Goal: Task Accomplishment & Management: Manage account settings

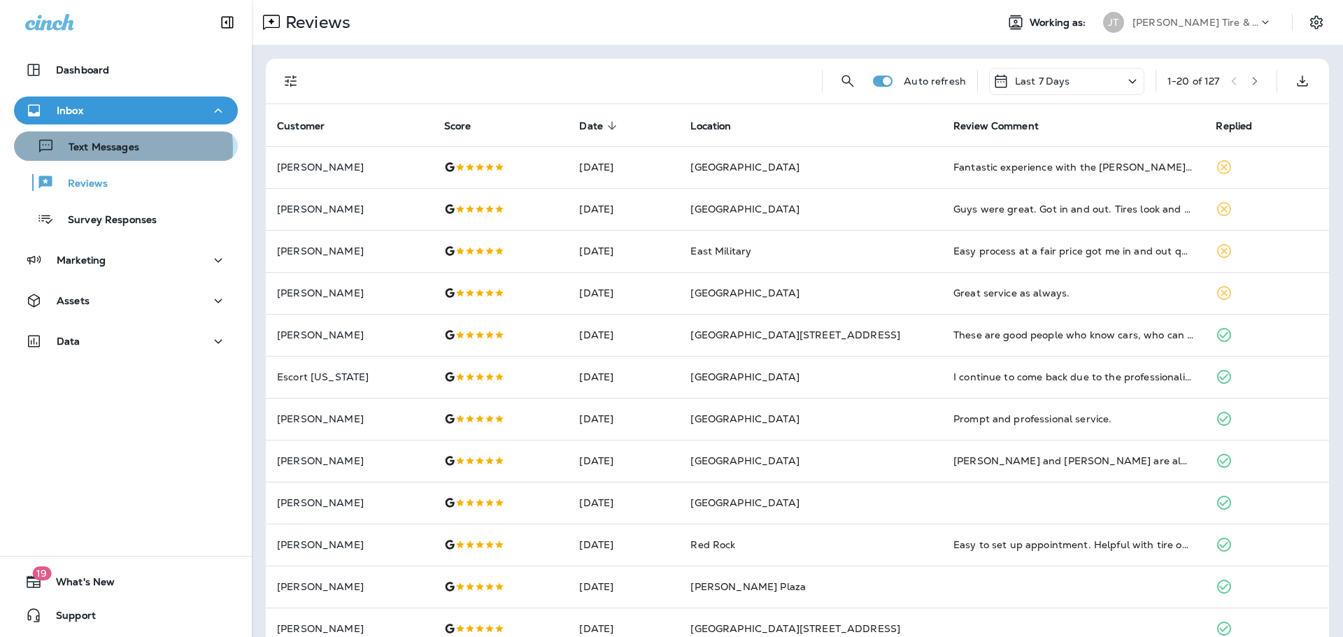
click at [103, 148] on p "Text Messages" at bounding box center [97, 147] width 85 height 13
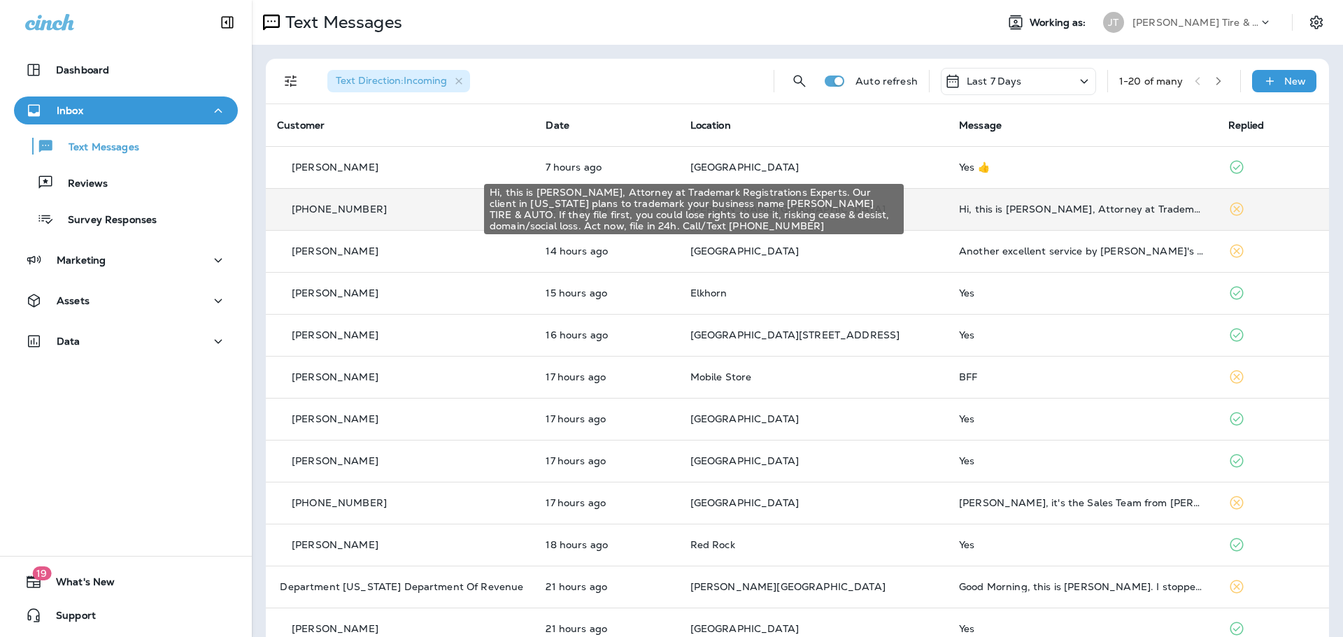
click at [959, 209] on div "Hi, this is [PERSON_NAME], Attorney at Trademark Registrations Experts. Our cli…" at bounding box center [1082, 208] width 246 height 11
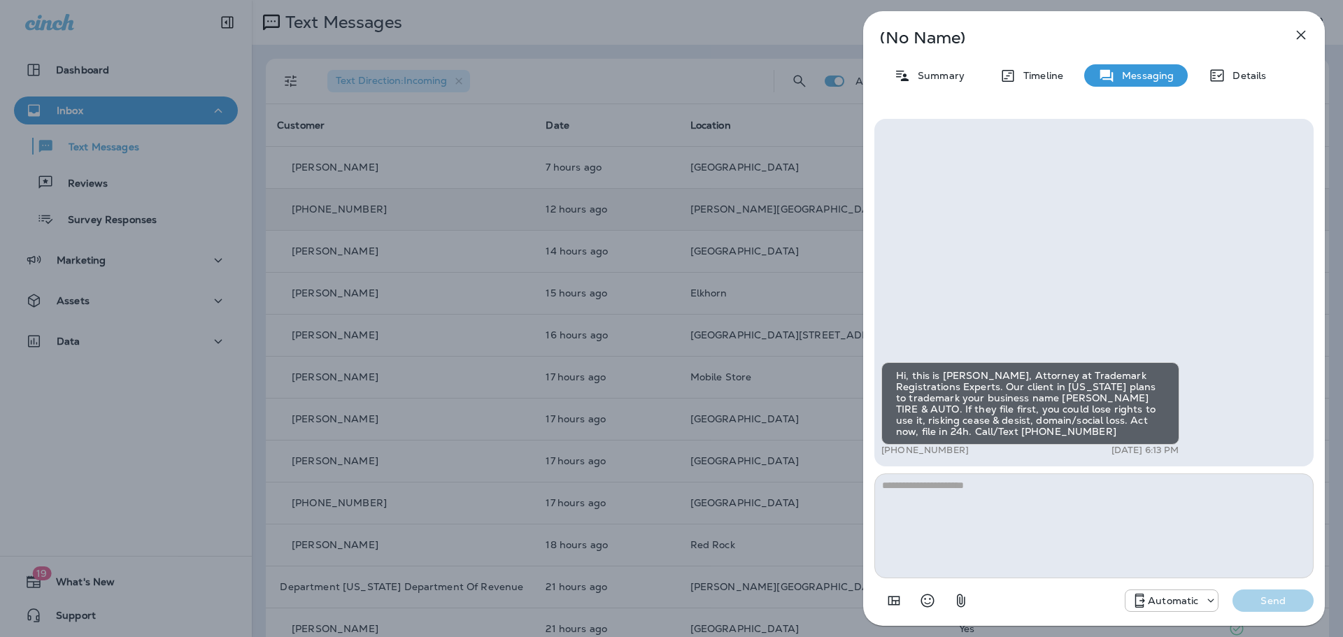
click at [1296, 36] on icon "button" at bounding box center [1300, 35] width 17 height 17
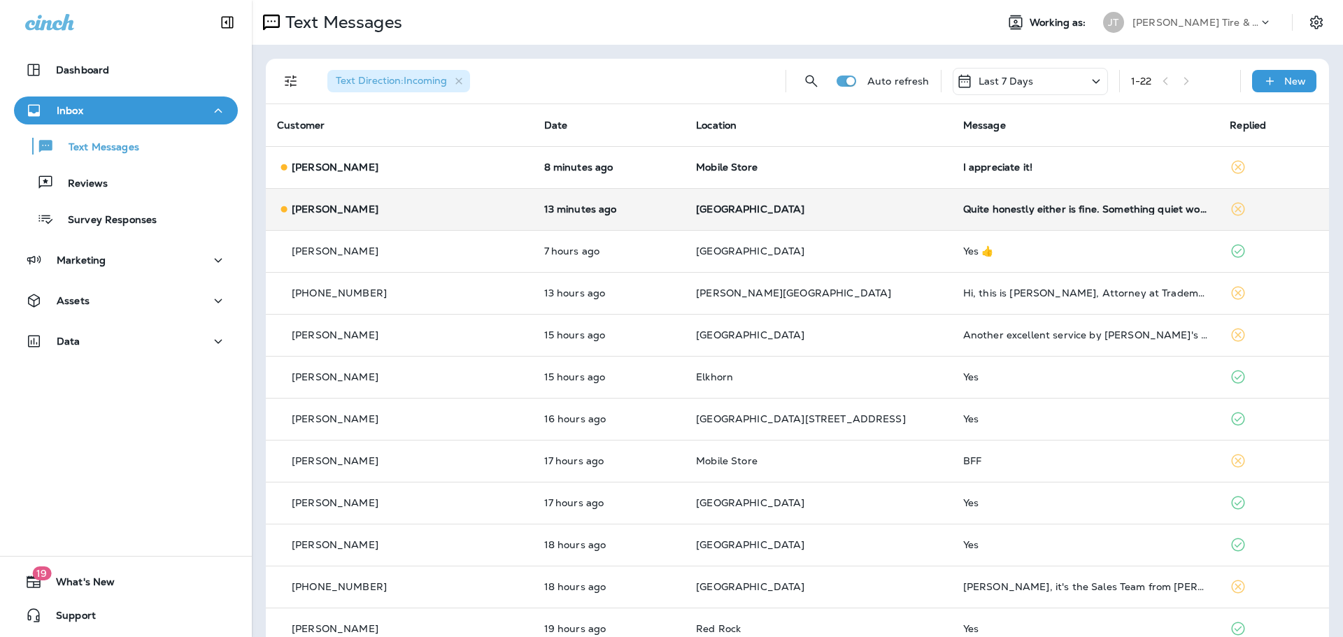
click at [957, 226] on td "Quite honestly either is fine. Something quiet would be great but ultimately I …" at bounding box center [1085, 209] width 267 height 42
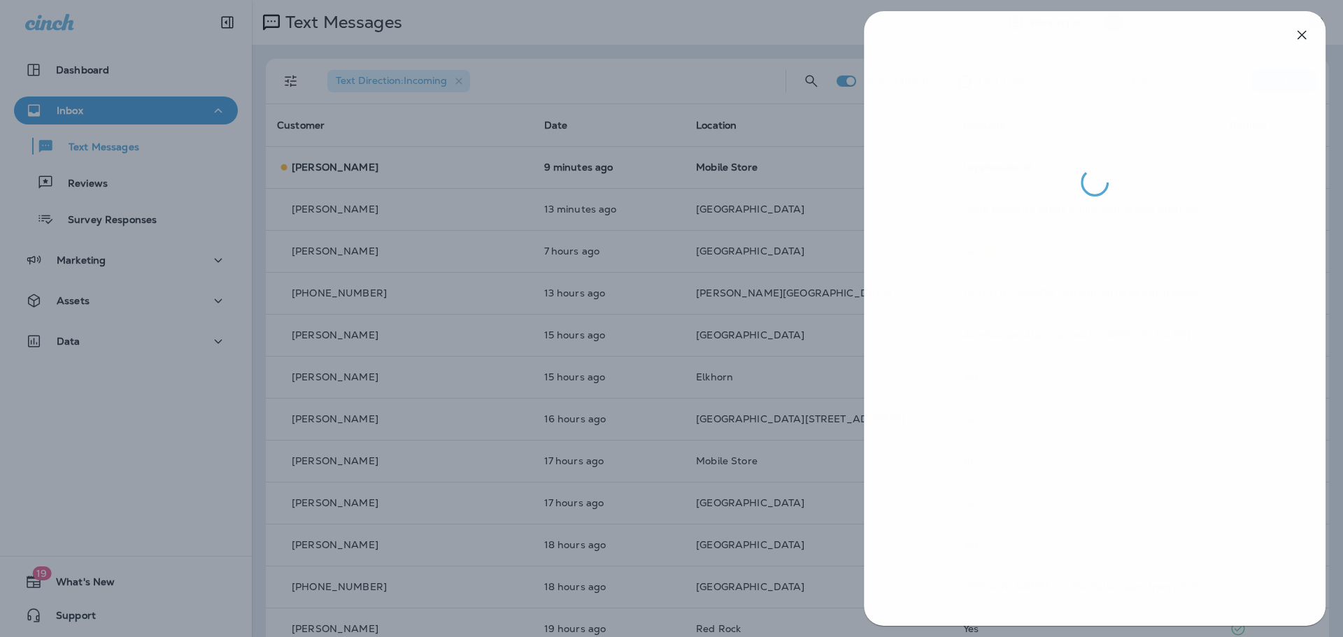
click at [791, 338] on div at bounding box center [672, 318] width 1343 height 637
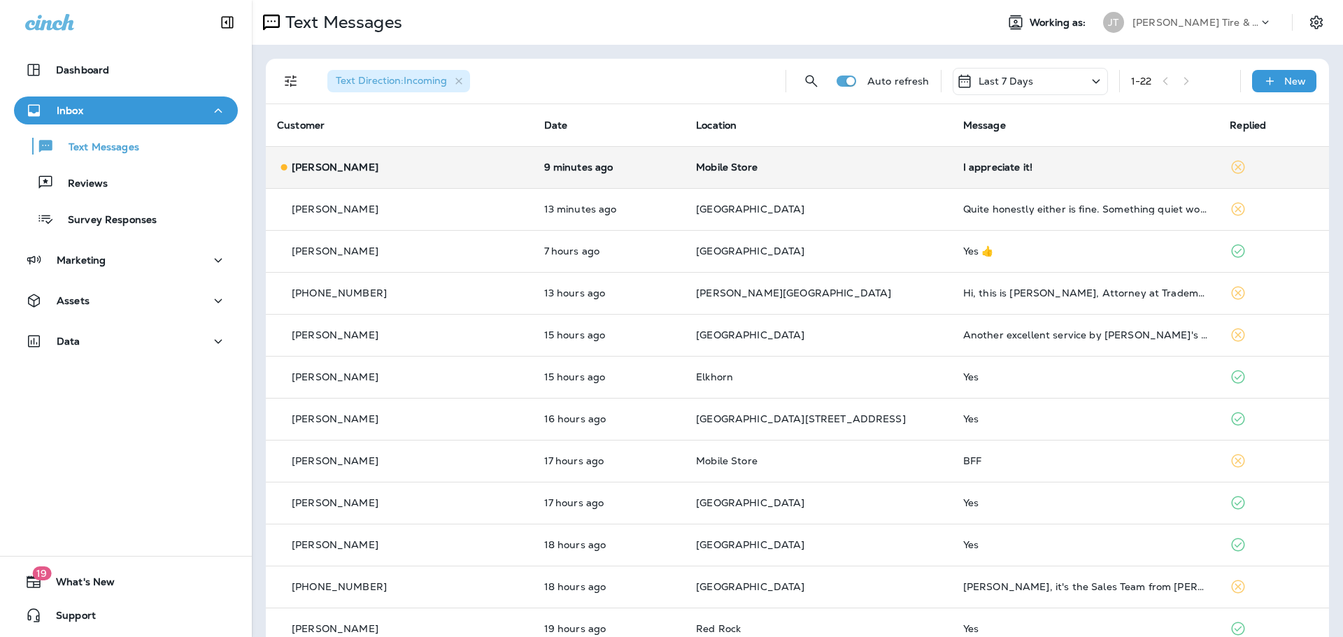
click at [784, 182] on td "Mobile Store" at bounding box center [818, 167] width 267 height 42
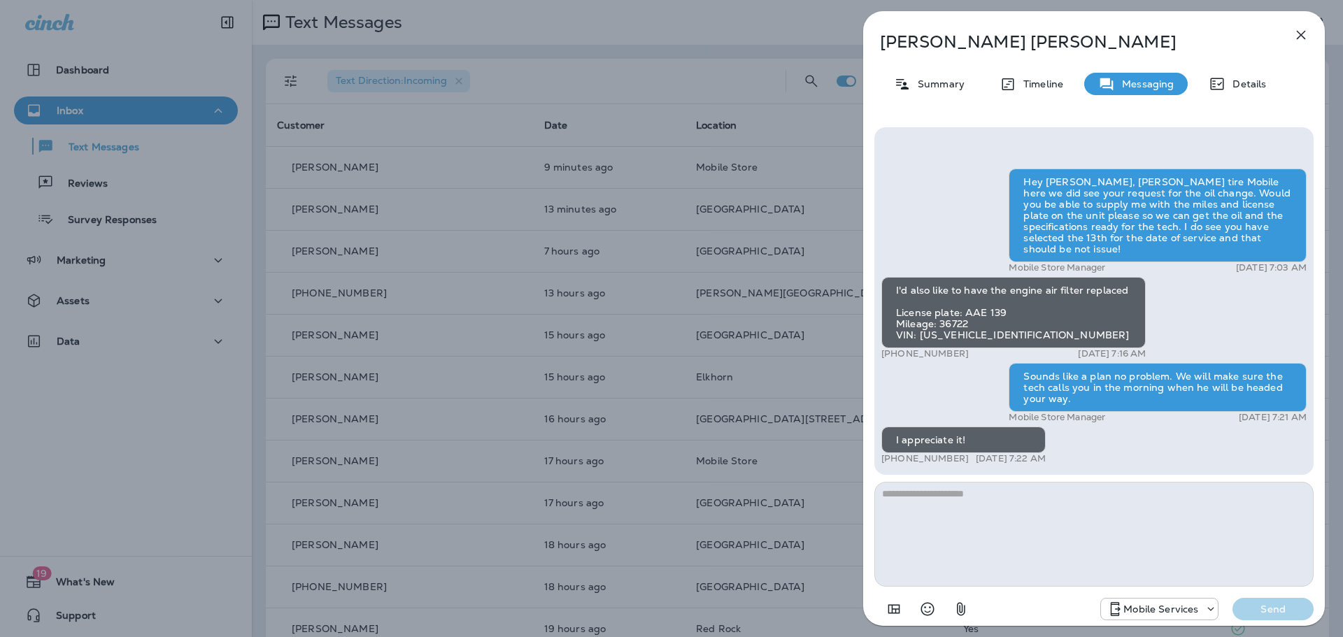
click at [1303, 36] on icon "button" at bounding box center [1300, 35] width 17 height 17
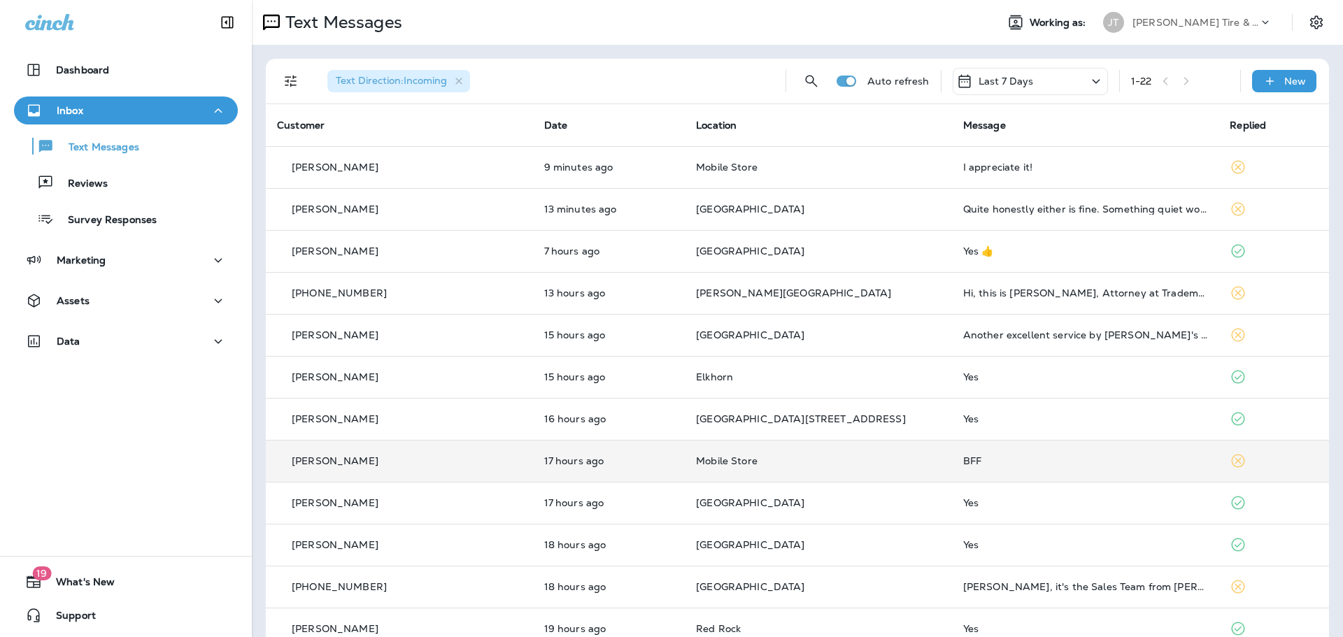
click at [980, 463] on div "BFF" at bounding box center [1085, 460] width 245 height 11
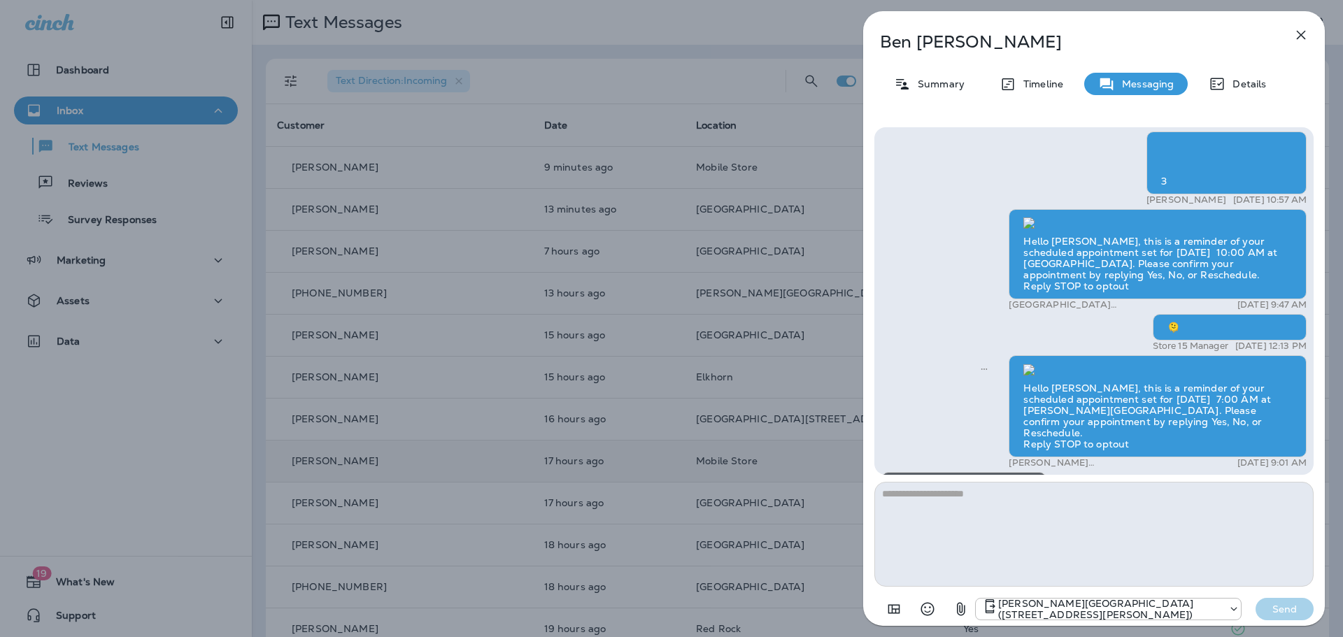
scroll to position [-70, 0]
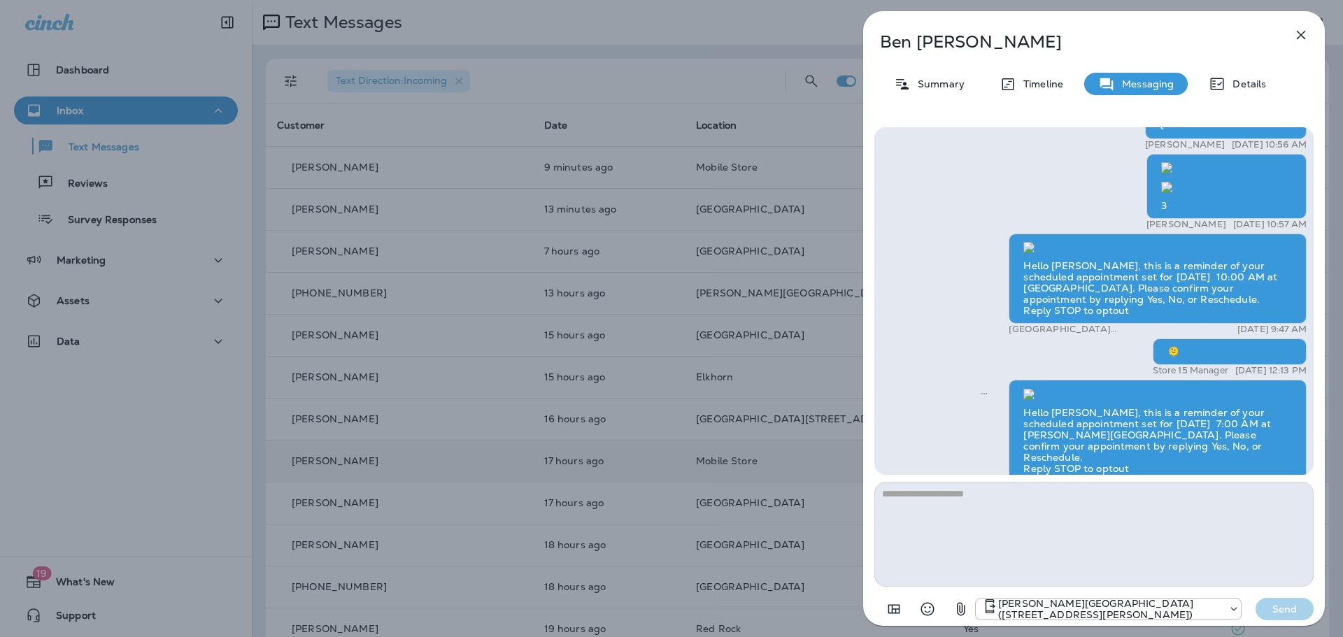
click at [1298, 33] on icon "button" at bounding box center [1300, 35] width 9 height 9
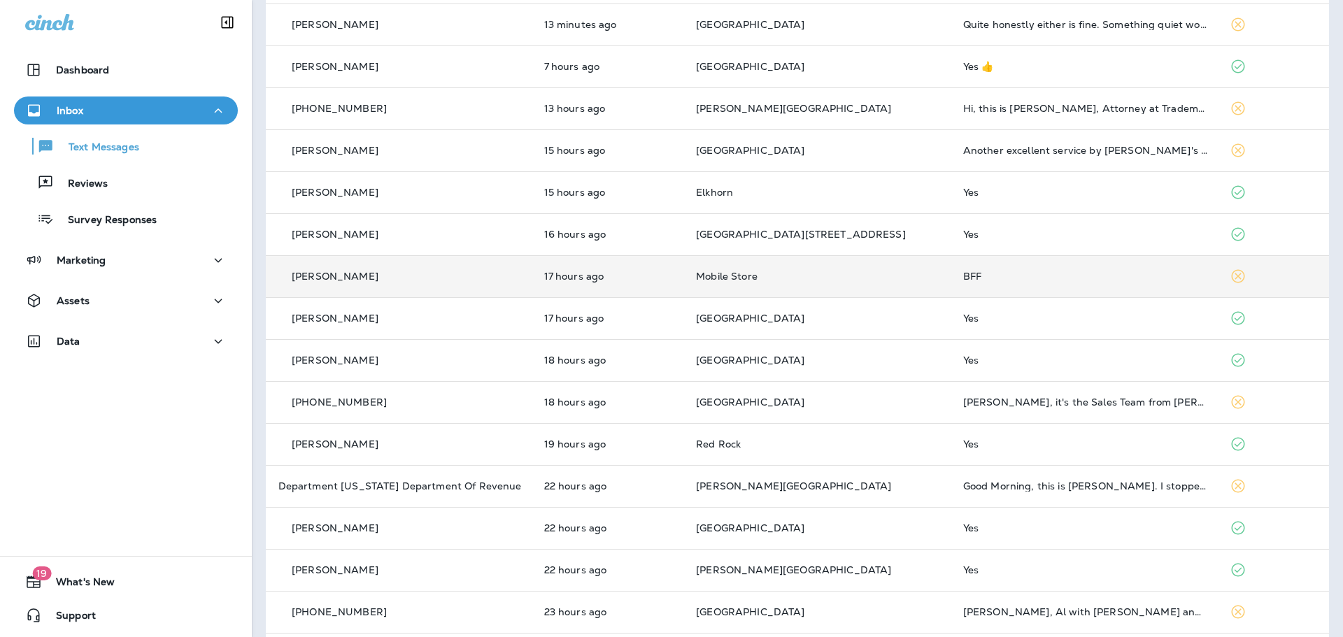
scroll to position [210, 0]
